Goal: Find specific page/section: Find specific page/section

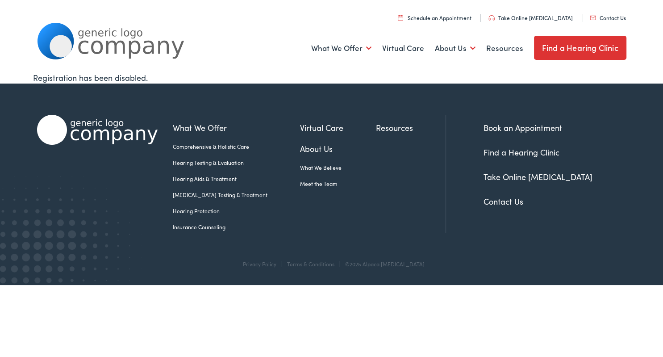
click at [359, 171] on li "About Us What We Believe Meet the Team" at bounding box center [338, 169] width 76 height 53
click at [356, 180] on link "Meet the Team" at bounding box center [338, 184] width 76 height 8
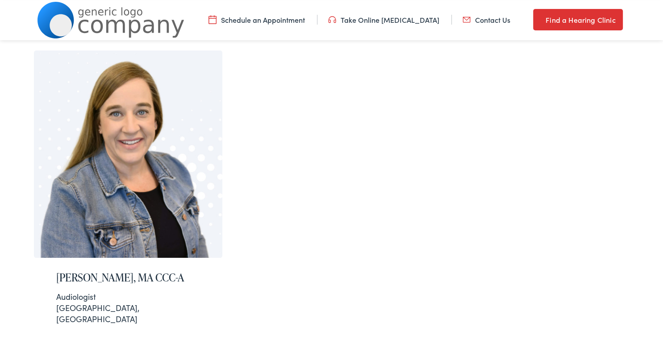
scroll to position [143, 0]
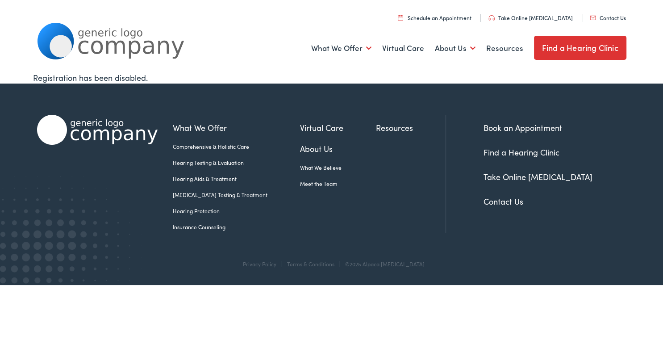
click at [335, 180] on link "Meet the Team" at bounding box center [338, 184] width 76 height 8
click at [367, 180] on link "Meet the Team" at bounding box center [338, 184] width 76 height 8
click at [344, 180] on link "Meet the Team" at bounding box center [338, 184] width 76 height 8
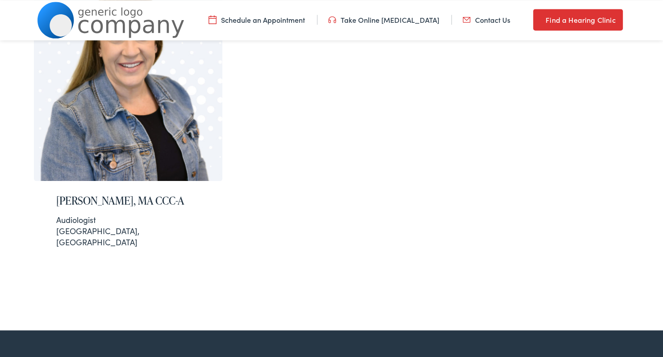
scroll to position [222, 0]
